Goal: Transaction & Acquisition: Purchase product/service

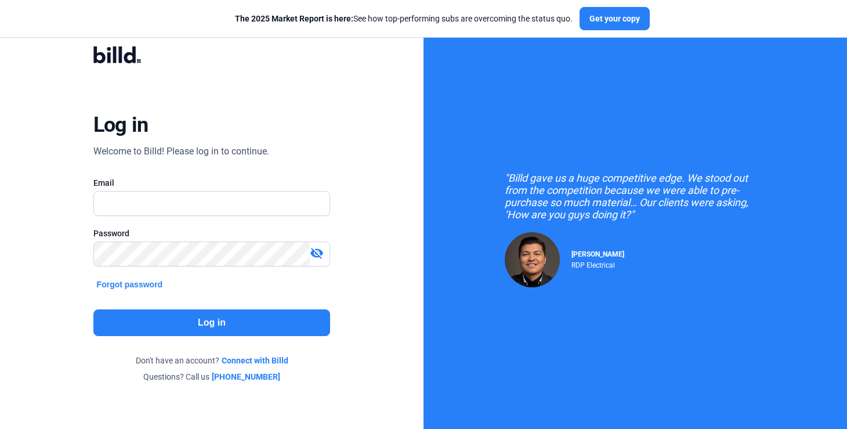
click at [157, 216] on div at bounding box center [211, 222] width 237 height 12
click at [157, 211] on input "text" at bounding box center [206, 203] width 224 height 24
type input "[PERSON_NAME][EMAIL_ADDRESS][PERSON_NAME][DOMAIN_NAME]"
click at [168, 325] on button "Log in" at bounding box center [211, 322] width 237 height 27
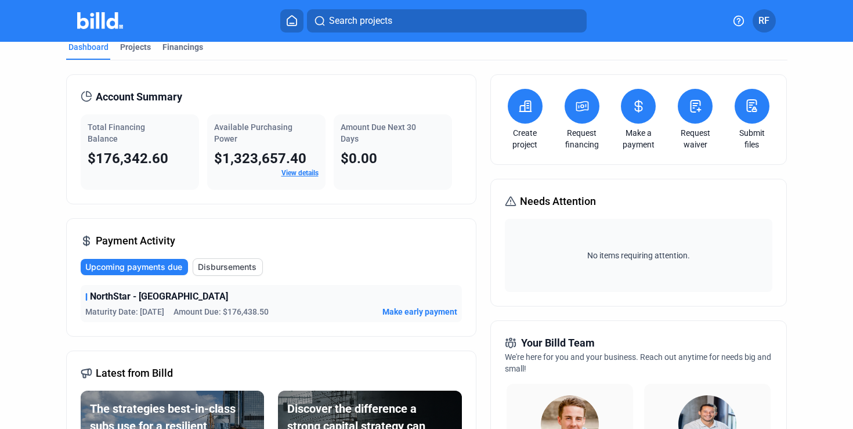
scroll to position [13, 0]
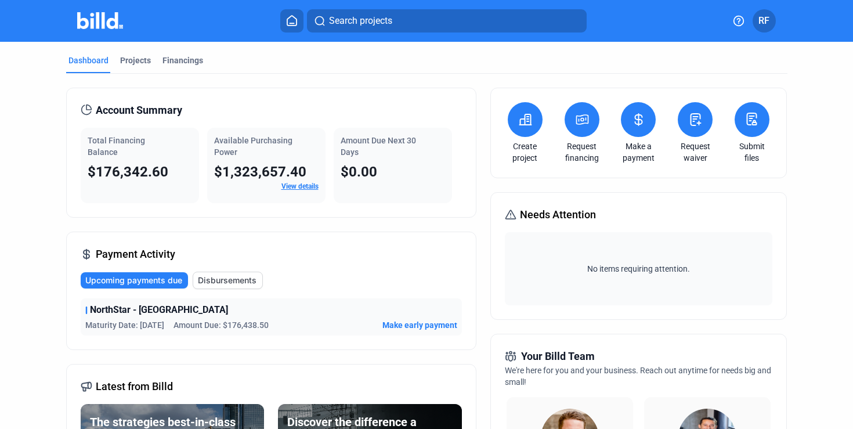
click at [631, 126] on button at bounding box center [638, 119] width 35 height 35
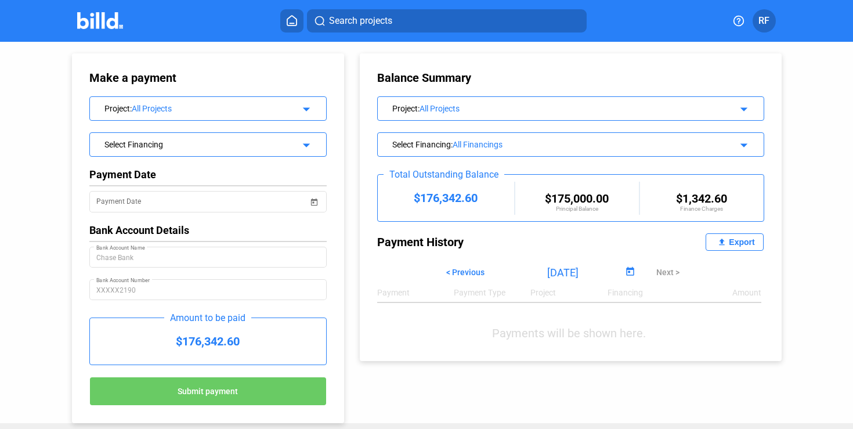
click at [175, 147] on div "Select Financing" at bounding box center [197, 144] width 186 height 12
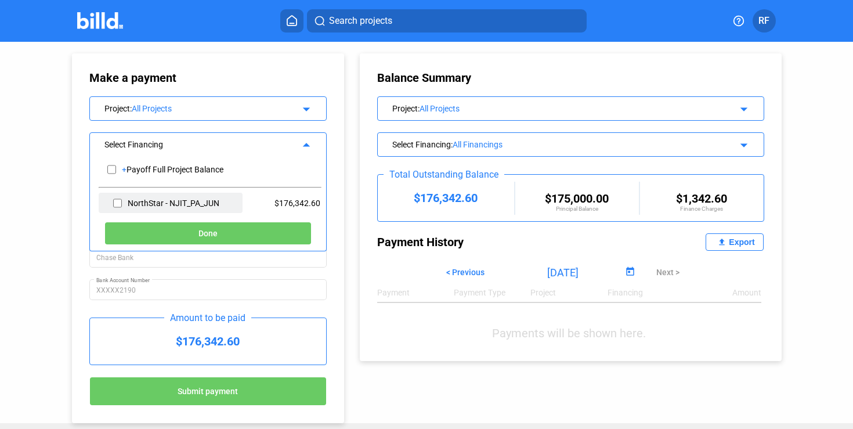
click at [117, 205] on input "checkbox" at bounding box center [117, 202] width 9 height 17
checkbox input "true"
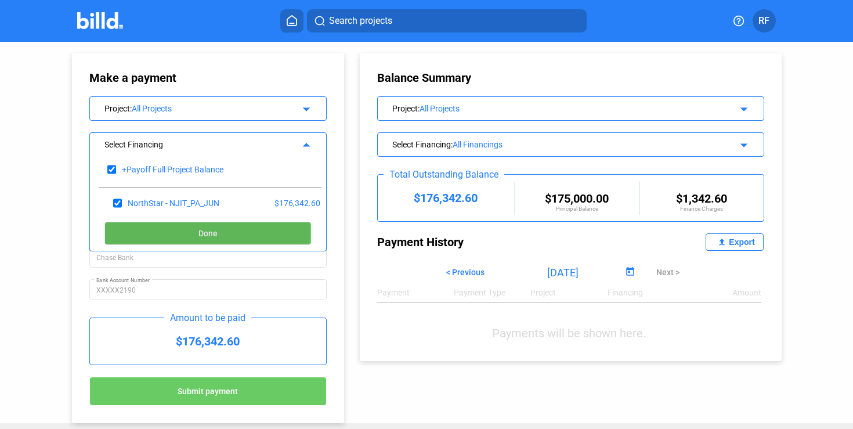
click at [135, 230] on button "Done" at bounding box center [207, 233] width 207 height 23
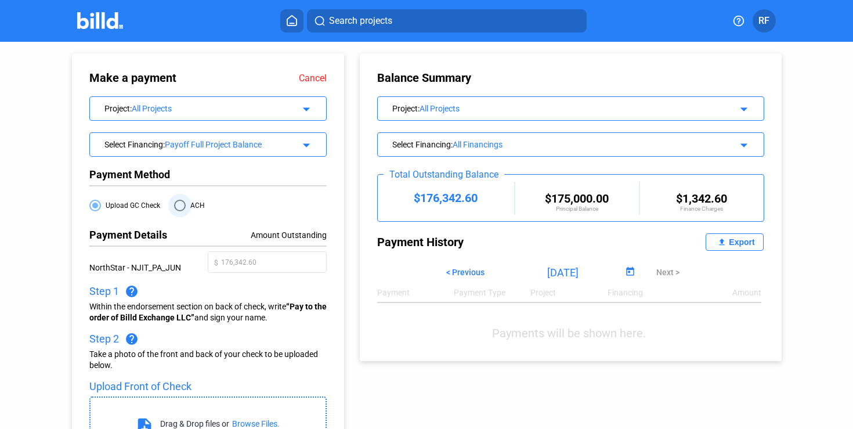
click at [186, 203] on span "ACH" at bounding box center [195, 205] width 19 height 9
click at [186, 203] on input "ACH" at bounding box center [180, 206] width 12 height 12
radio input "true"
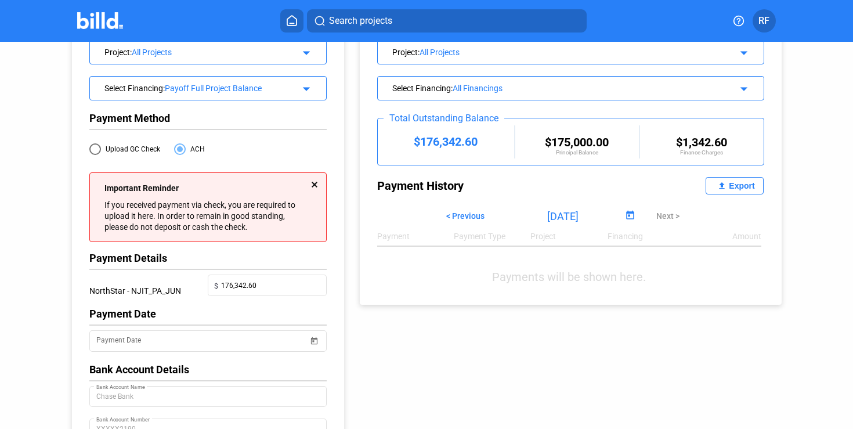
scroll to position [58, 0]
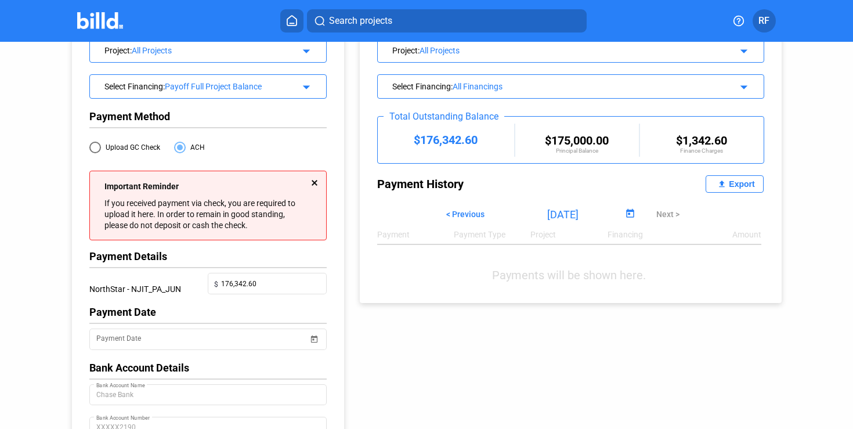
drag, startPoint x: 248, startPoint y: 302, endPoint x: 248, endPoint y: 295, distance: 7.0
click at [248, 299] on div at bounding box center [267, 300] width 119 height 12
click at [248, 284] on input "176,342.60" at bounding box center [271, 282] width 100 height 16
click at [218, 130] on div at bounding box center [207, 127] width 237 height 10
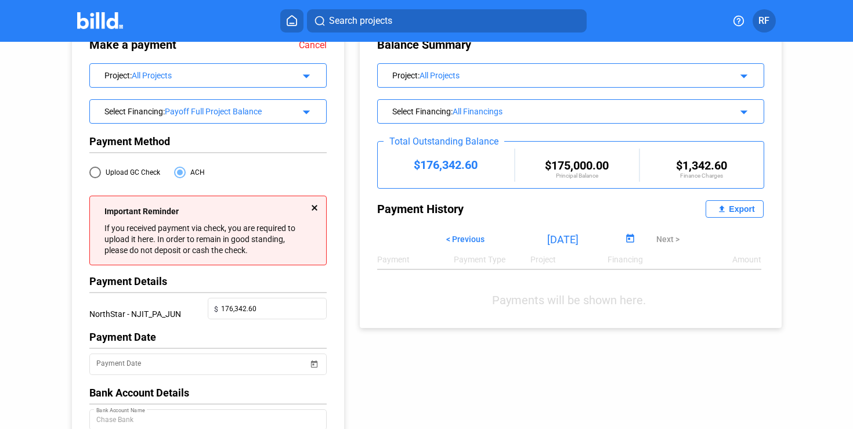
scroll to position [29, 0]
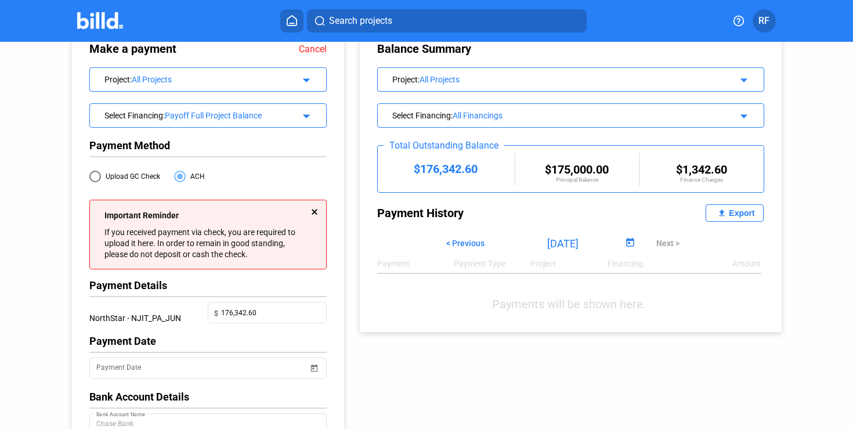
click at [214, 119] on div "Payoff Full Project Balance" at bounding box center [228, 115] width 126 height 9
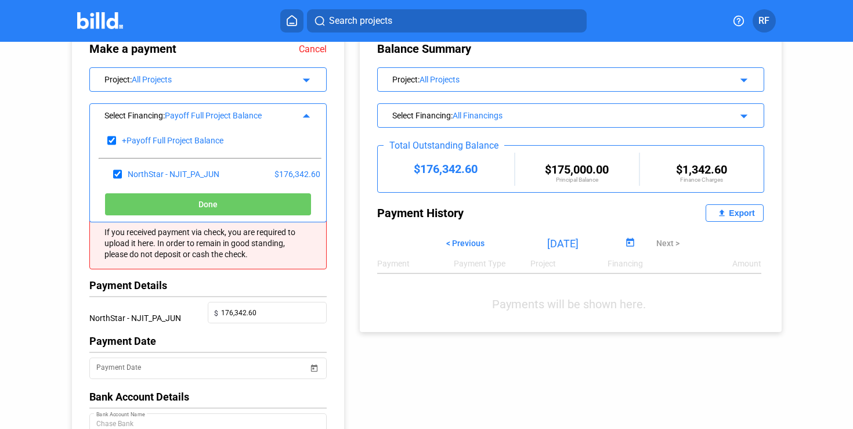
click at [214, 118] on div "Payoff Full Project Balance" at bounding box center [228, 115] width 126 height 9
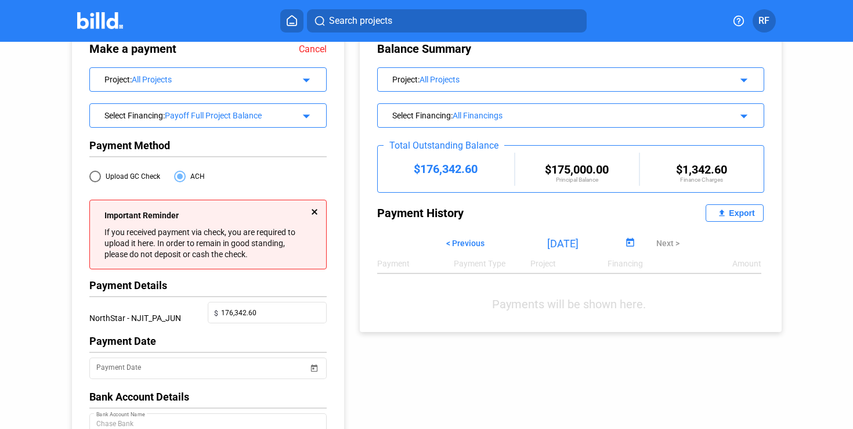
click at [214, 118] on div "Payoff Full Project Balance" at bounding box center [228, 115] width 126 height 9
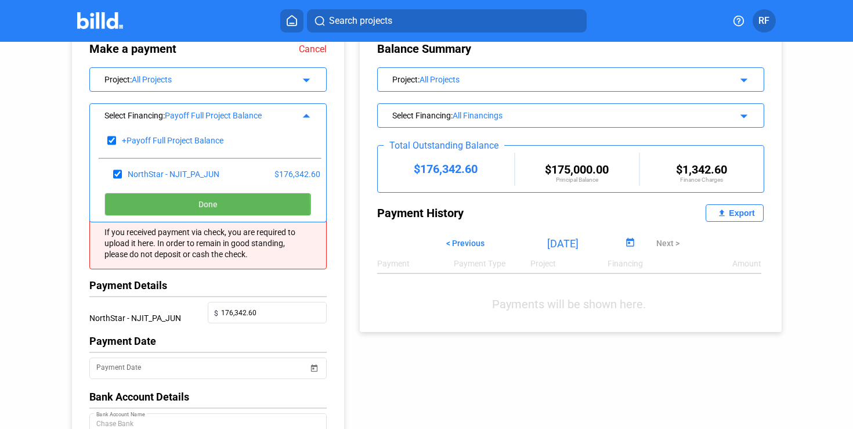
click at [137, 208] on button "Done" at bounding box center [207, 204] width 207 height 23
type input "176342.6"
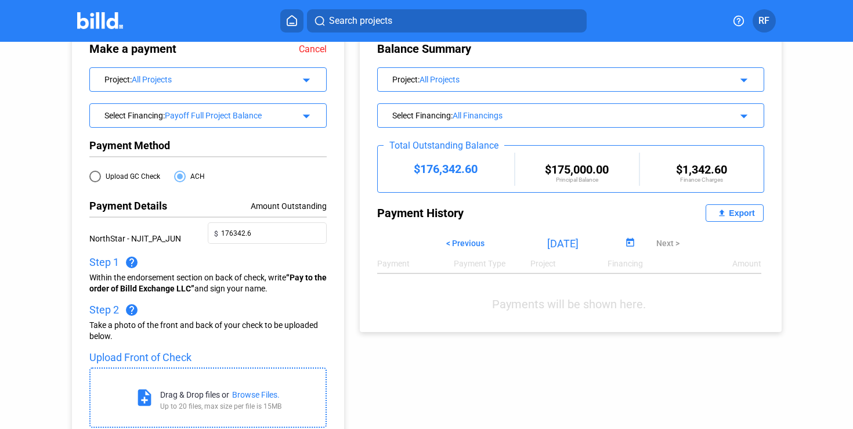
scroll to position [0, 0]
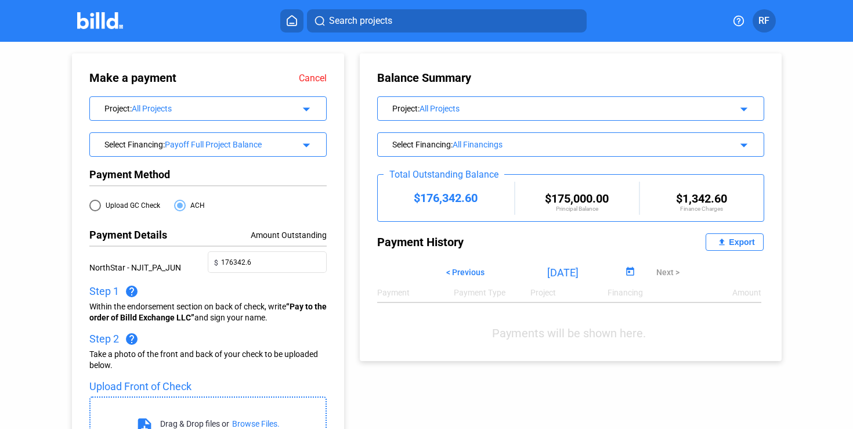
click at [765, 17] on span "RF" at bounding box center [763, 21] width 11 height 14
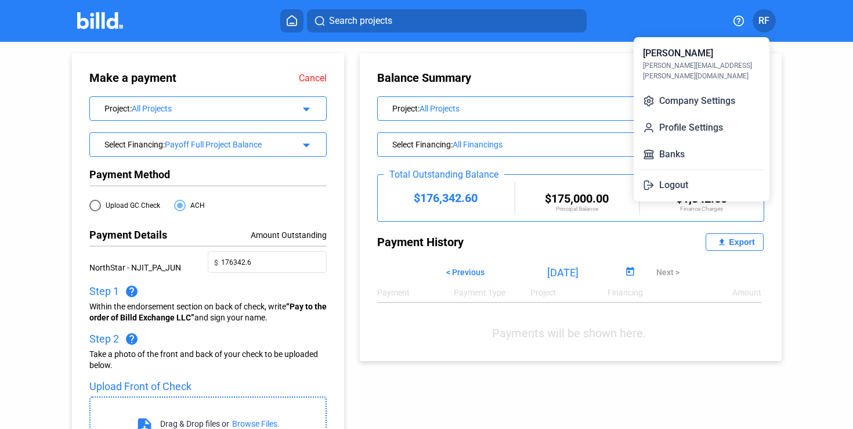
click at [765, 17] on div at bounding box center [426, 214] width 853 height 429
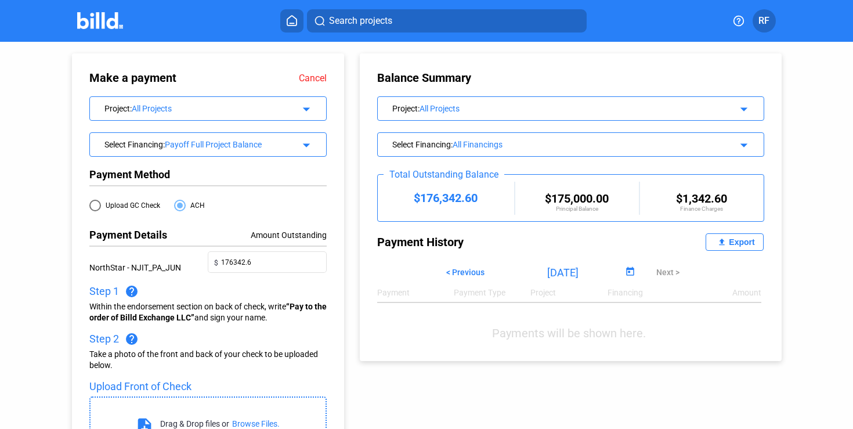
click at [85, 15] on img at bounding box center [100, 20] width 46 height 17
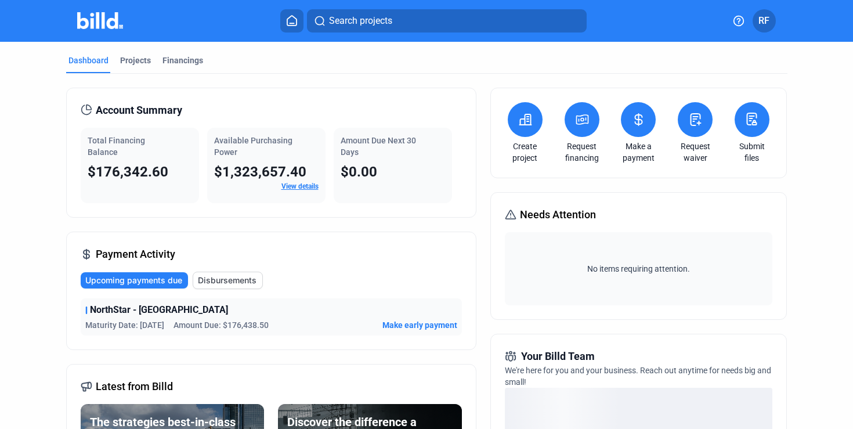
click at [100, 24] on img at bounding box center [100, 20] width 46 height 17
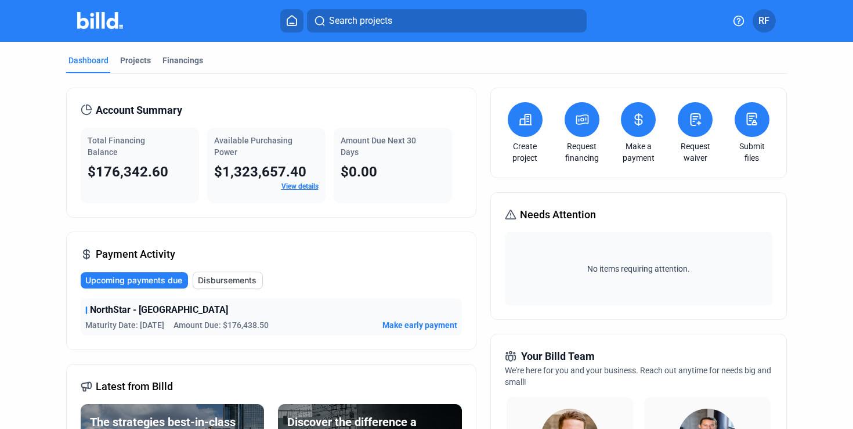
click at [637, 117] on icon at bounding box center [638, 120] width 15 height 14
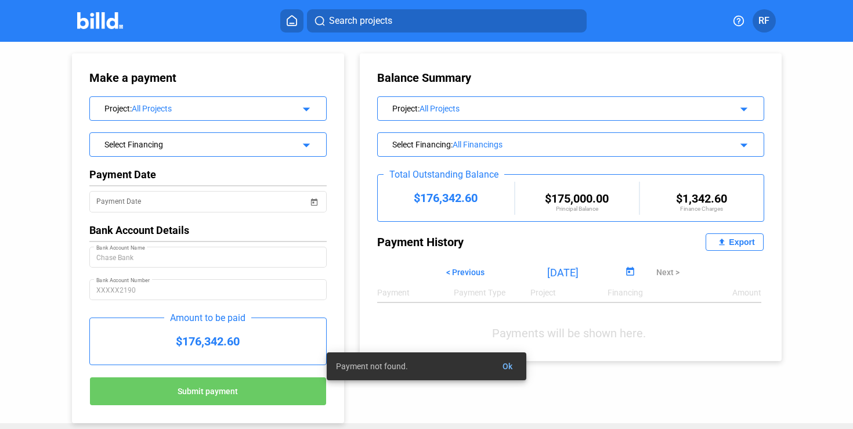
click at [197, 100] on div "Project : All Projects arrow_drop_down" at bounding box center [208, 107] width 236 height 20
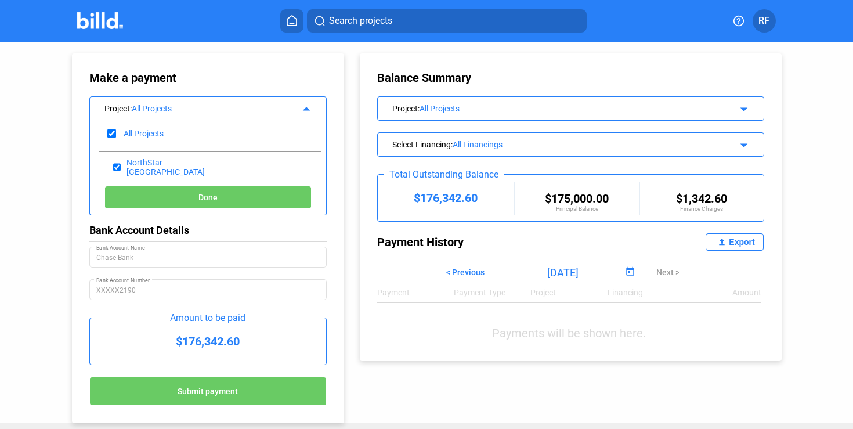
click at [197, 100] on div "Project : All Projects arrow_drop_up" at bounding box center [208, 107] width 236 height 20
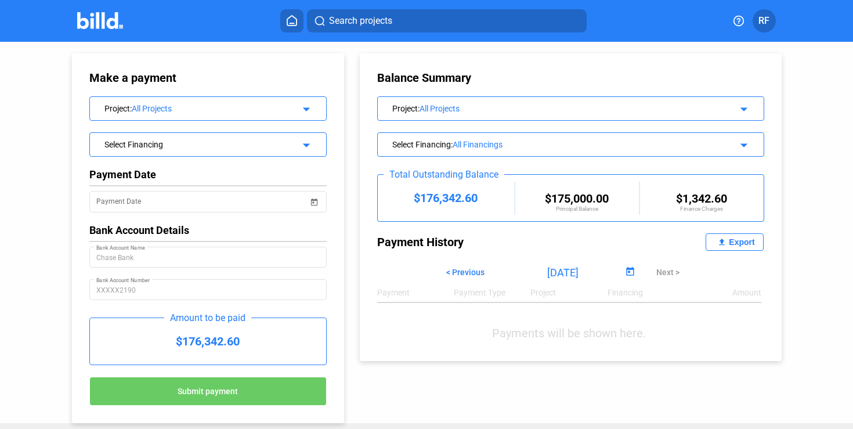
click at [160, 146] on div "Select Financing" at bounding box center [197, 144] width 186 height 12
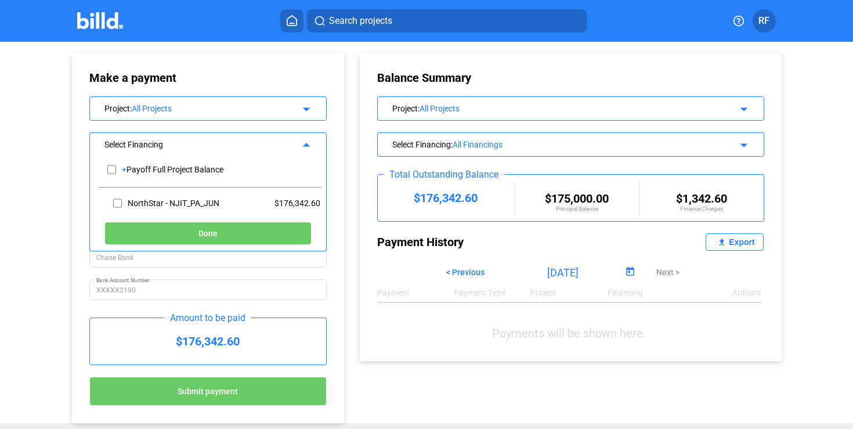
click at [160, 146] on div "Select Financing" at bounding box center [197, 144] width 186 height 12
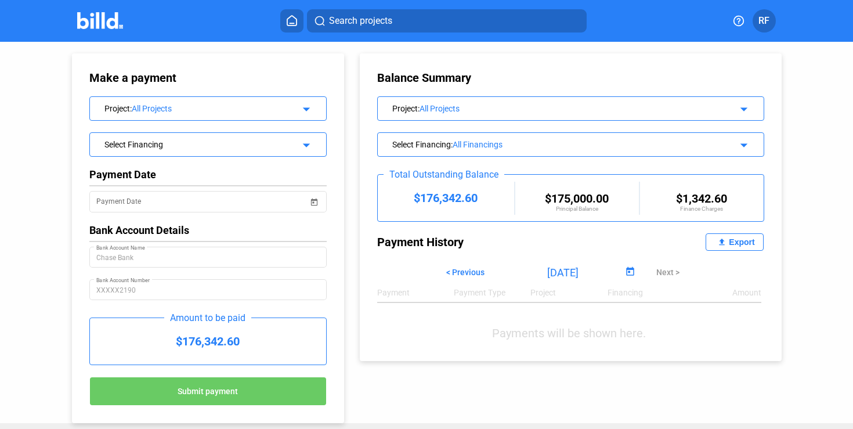
click at [158, 142] on div "Select Financing" at bounding box center [197, 144] width 186 height 12
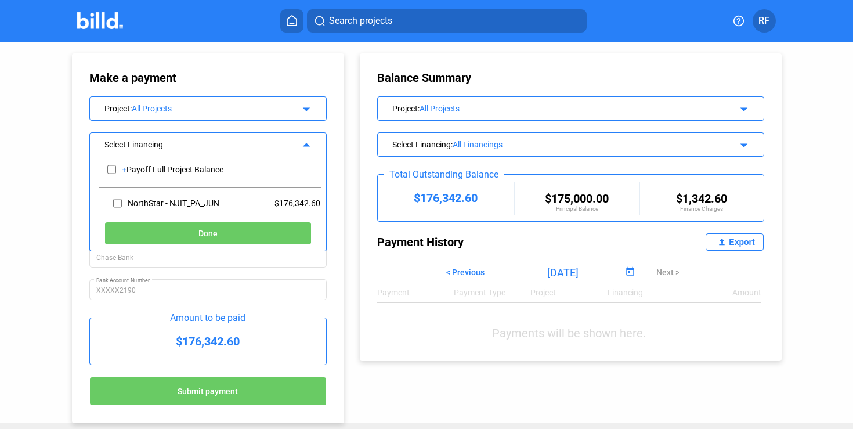
click at [158, 142] on div "Select Financing" at bounding box center [197, 144] width 186 height 12
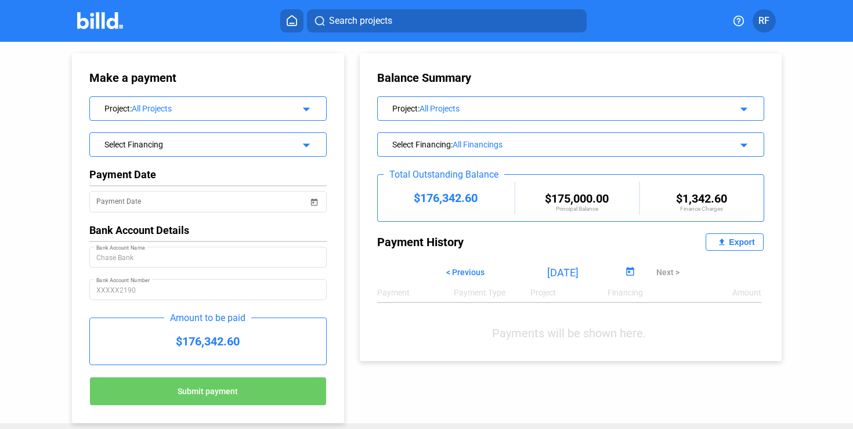
click at [158, 142] on div "Select Financing" at bounding box center [197, 144] width 186 height 12
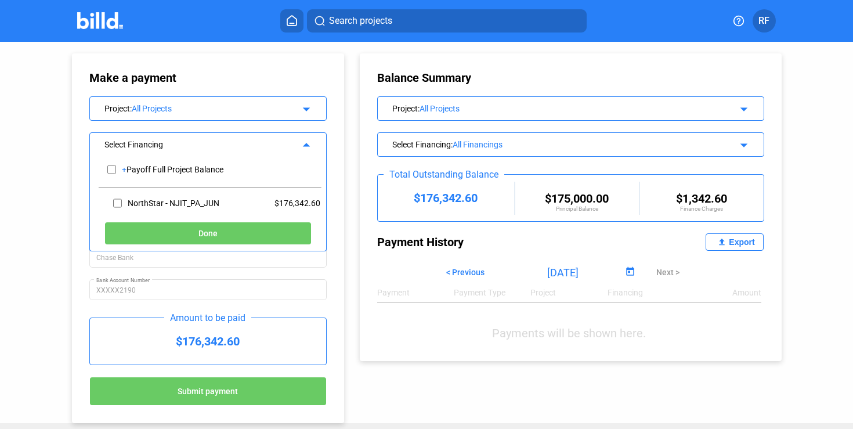
click at [192, 110] on div "All Projects" at bounding box center [211, 108] width 159 height 9
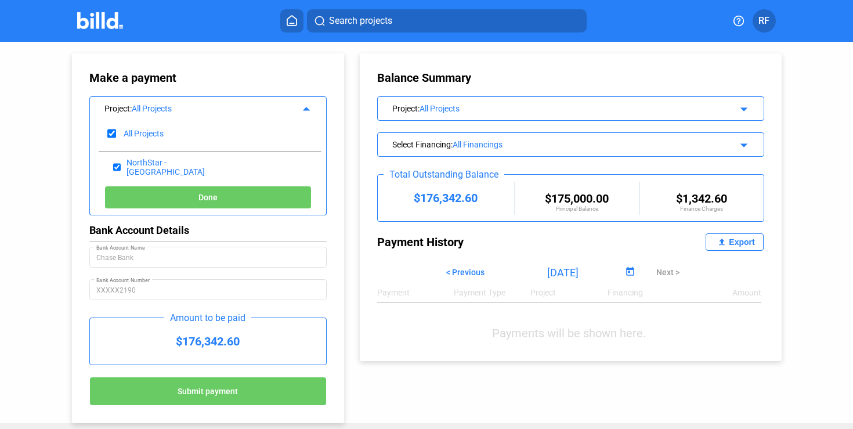
click at [192, 110] on div "All Projects" at bounding box center [211, 108] width 159 height 9
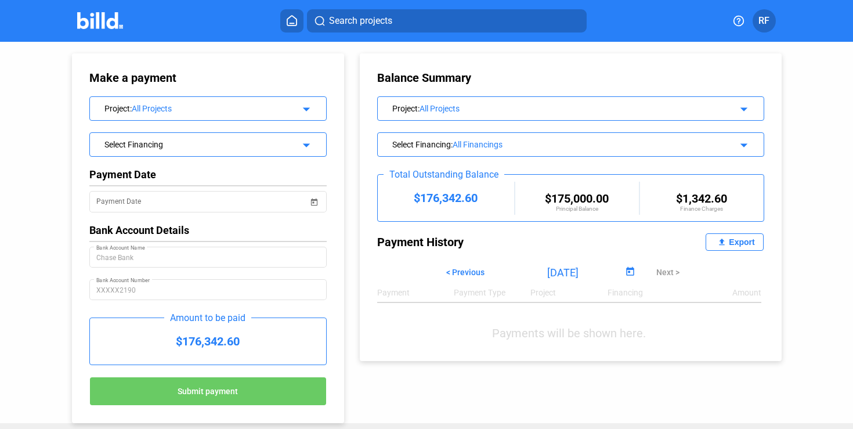
click at [161, 139] on div "Select Financing" at bounding box center [197, 144] width 186 height 12
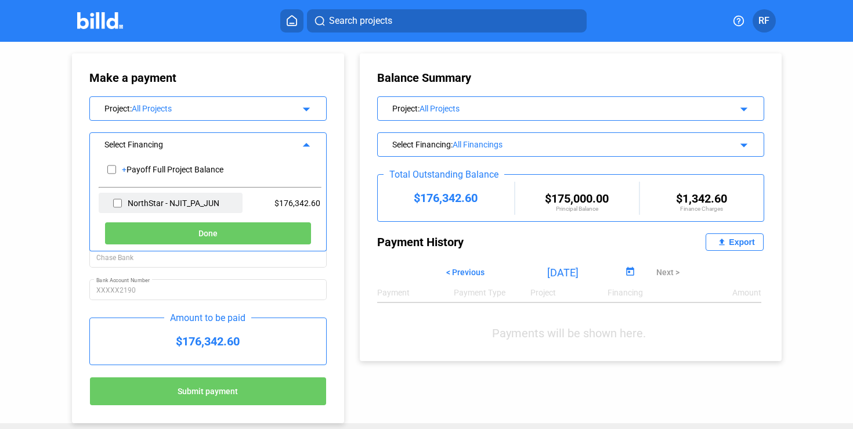
click at [117, 202] on input "checkbox" at bounding box center [117, 202] width 9 height 17
checkbox input "true"
click at [164, 143] on div "Select Financing" at bounding box center [197, 144] width 186 height 12
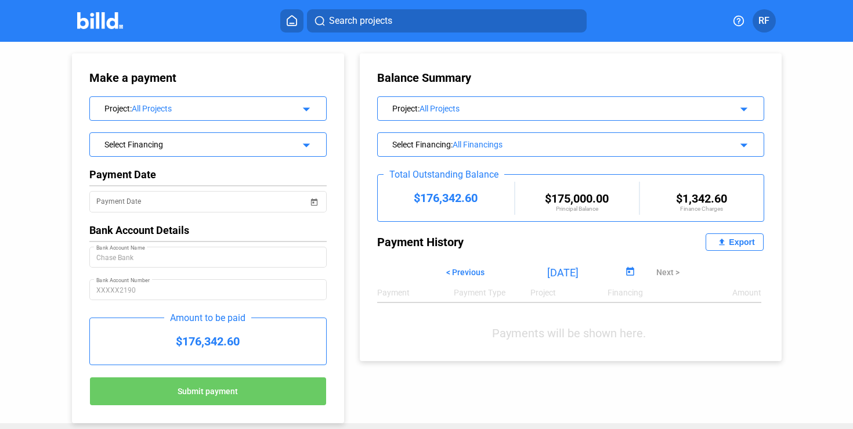
click at [164, 143] on div "Select Financing" at bounding box center [197, 144] width 186 height 12
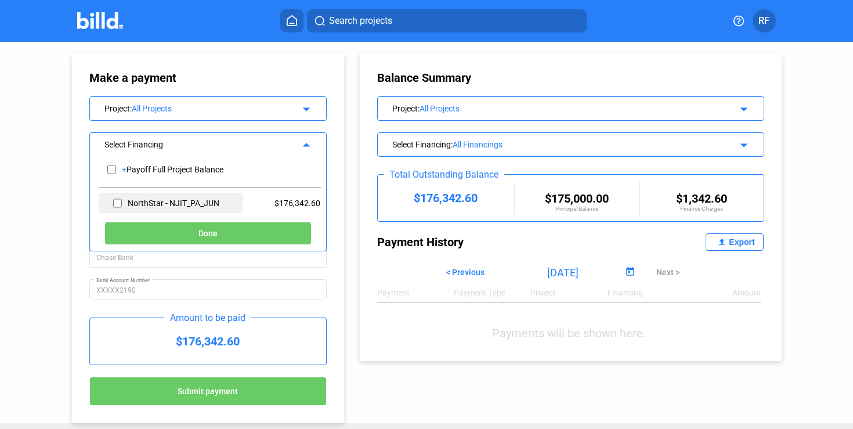
click at [117, 203] on input "checkbox" at bounding box center [117, 202] width 9 height 17
checkbox input "true"
click at [182, 133] on div "Select Financing arrow_drop_up" at bounding box center [208, 143] width 236 height 20
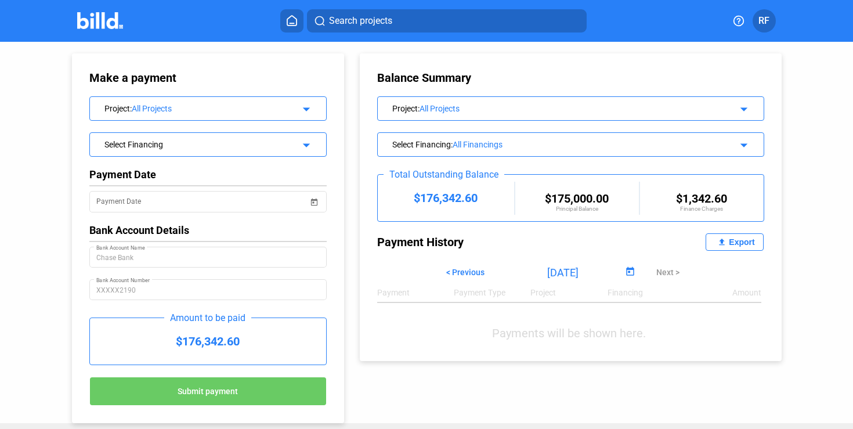
click at [174, 139] on div "Select Financing" at bounding box center [197, 144] width 186 height 12
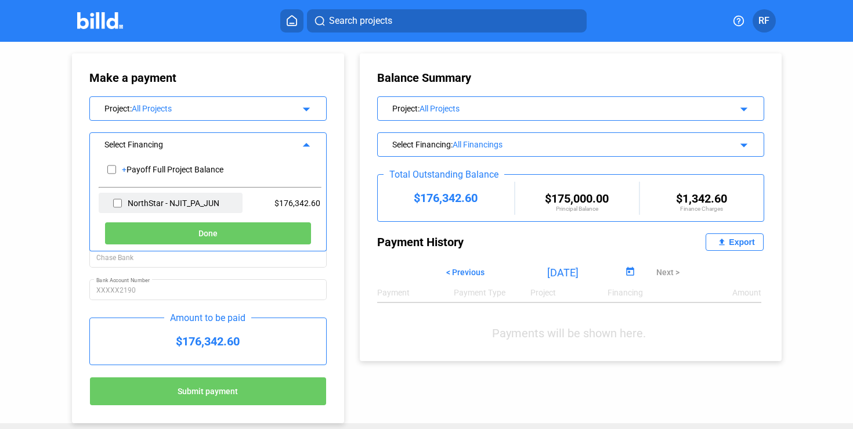
click at [115, 199] on input "checkbox" at bounding box center [117, 202] width 9 height 17
checkbox input "true"
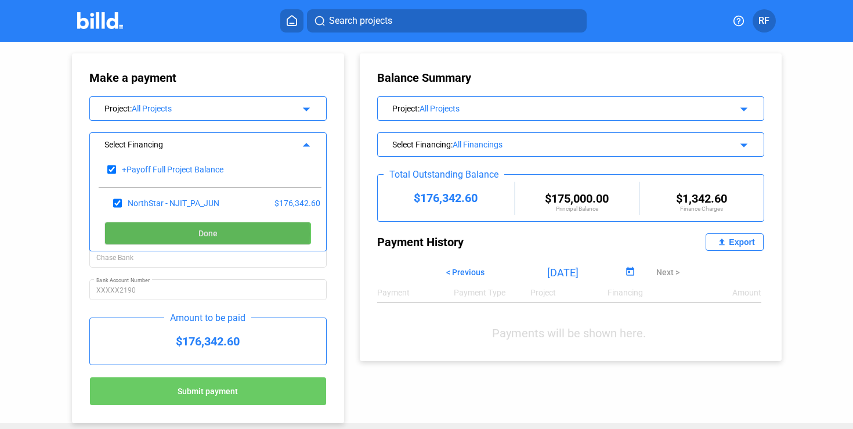
click at [128, 233] on button "Done" at bounding box center [207, 233] width 207 height 23
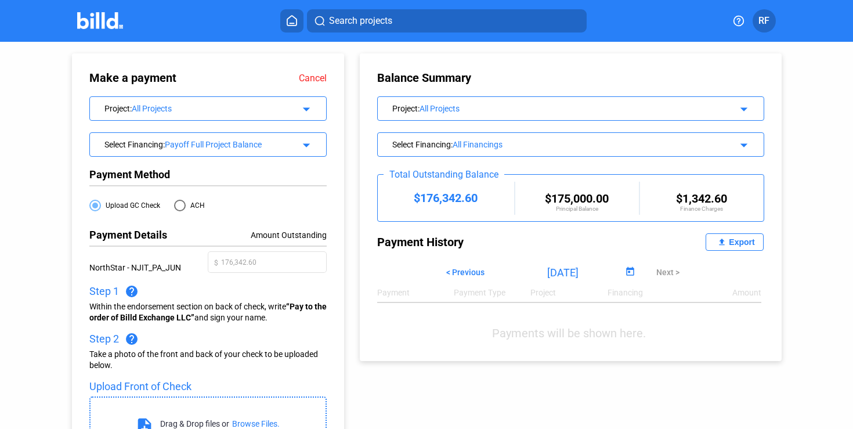
click at [205, 152] on div "Select Financing : Payoff Full Project Balance arrow_drop_down" at bounding box center [208, 143] width 236 height 20
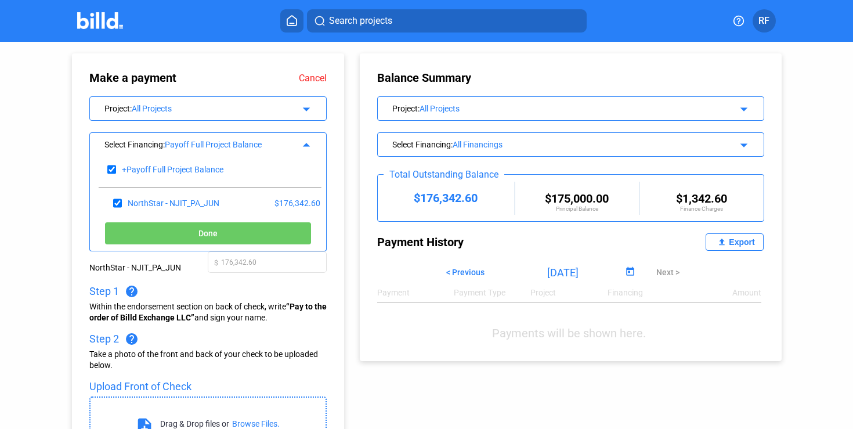
click at [205, 152] on div "Select Financing : Payoff Full Project Balance arrow_drop_up" at bounding box center [208, 143] width 236 height 20
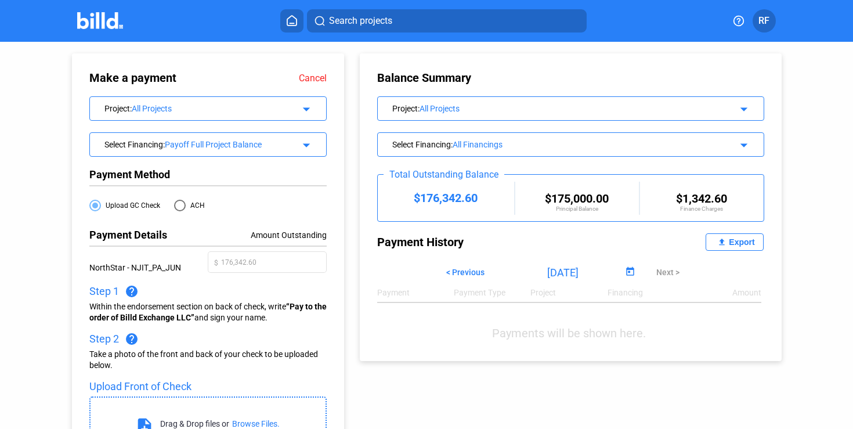
click at [204, 140] on div "Payoff Full Project Balance" at bounding box center [228, 144] width 126 height 9
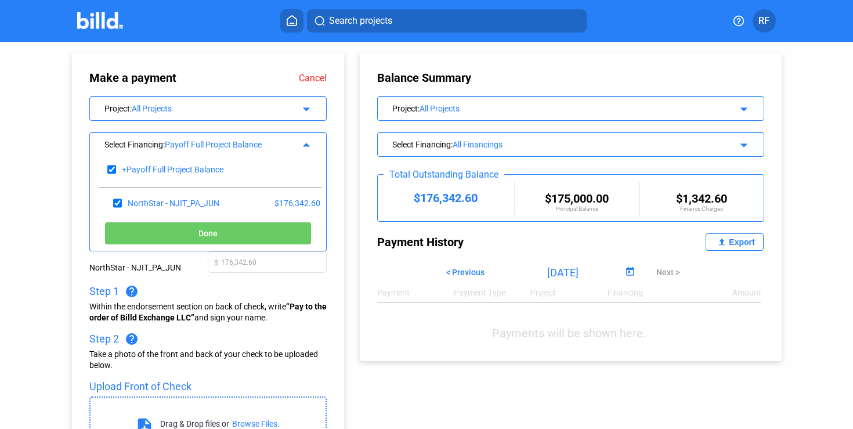
click at [204, 140] on div "Payoff Full Project Balance" at bounding box center [228, 144] width 126 height 9
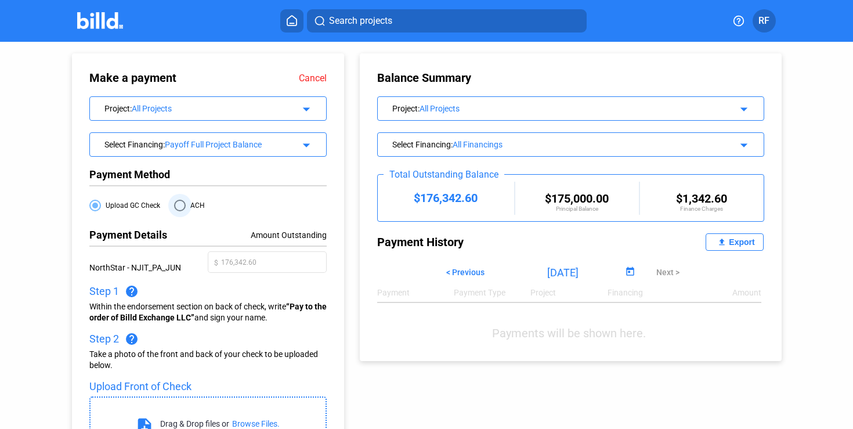
click at [177, 202] on span at bounding box center [180, 206] width 12 height 12
click at [177, 202] on input "ACH" at bounding box center [180, 206] width 12 height 12
radio input "true"
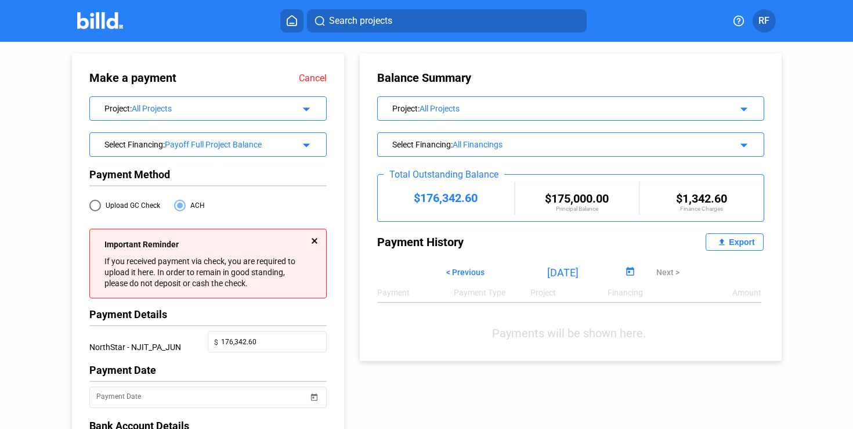
click at [312, 240] on div at bounding box center [315, 241] width 6 height 6
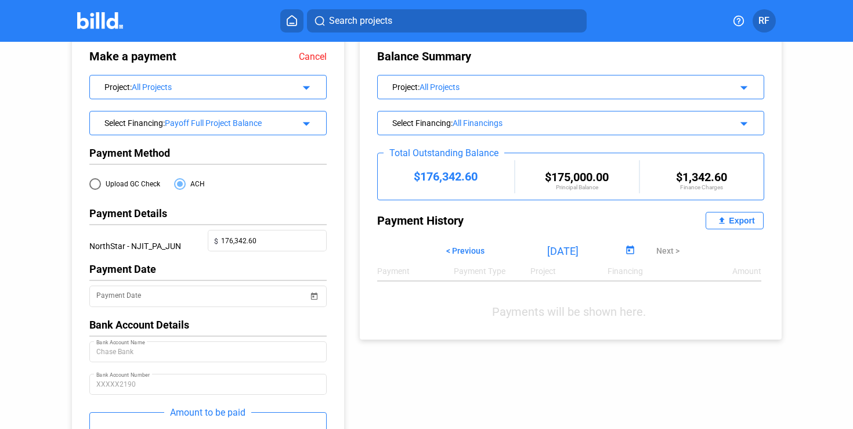
scroll to position [20, 0]
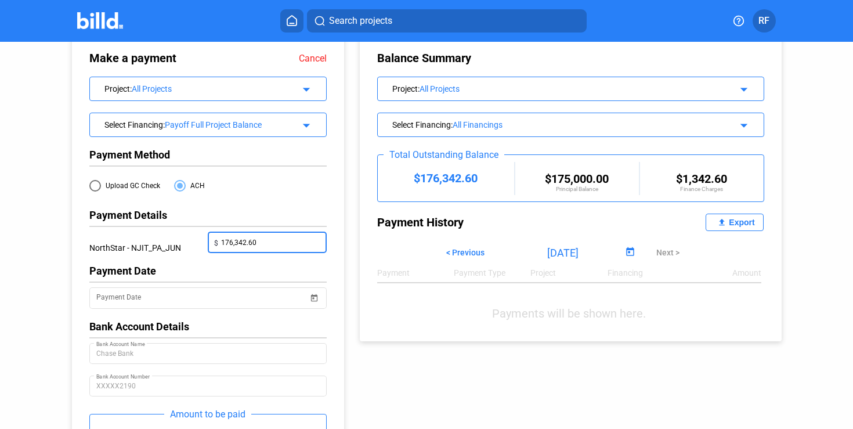
click at [246, 242] on input "176,342.60" at bounding box center [271, 241] width 100 height 16
click at [241, 216] on div at bounding box center [267, 215] width 119 height 12
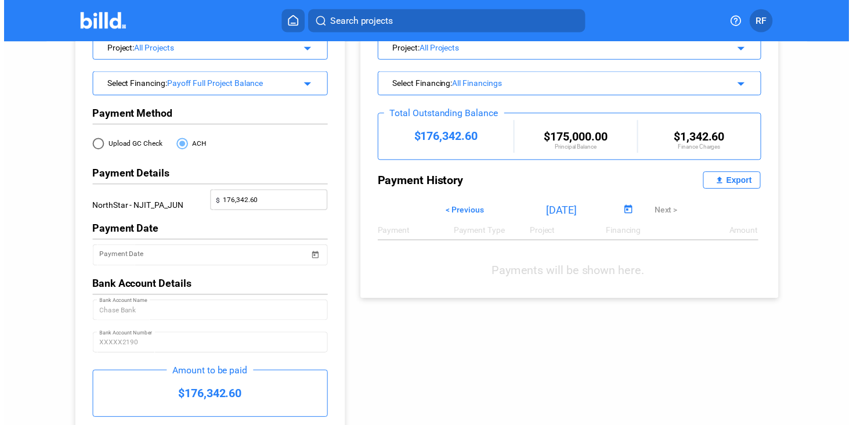
scroll to position [65, 0]
